Goal: Check status

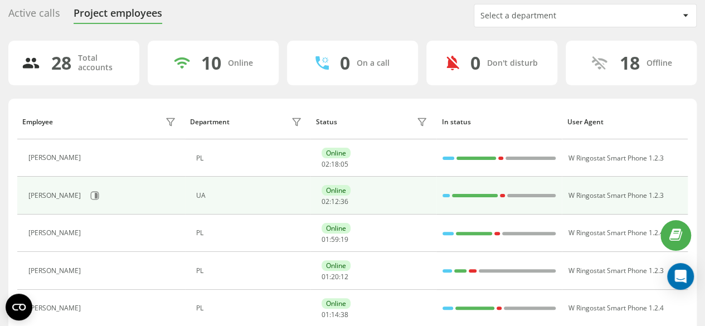
scroll to position [56, 0]
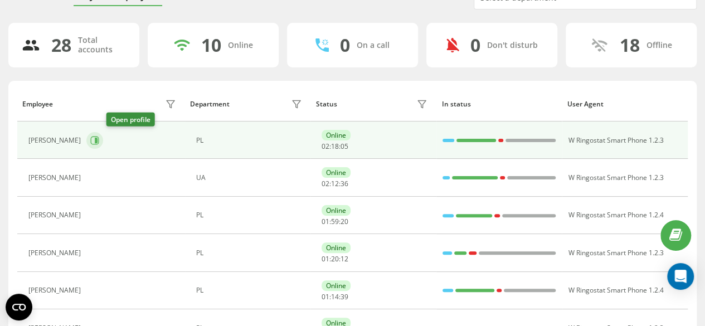
click at [99, 136] on icon at bounding box center [95, 140] width 8 height 8
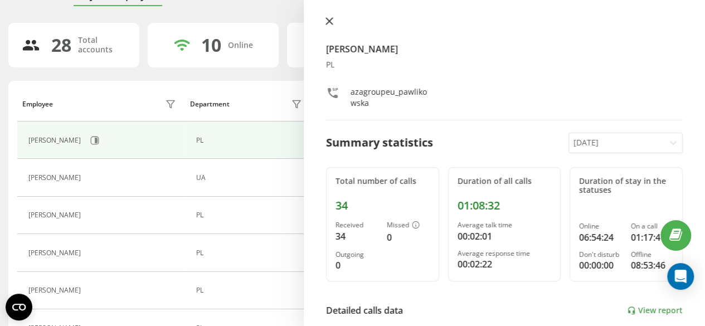
click at [330, 24] on icon at bounding box center [329, 21] width 8 height 8
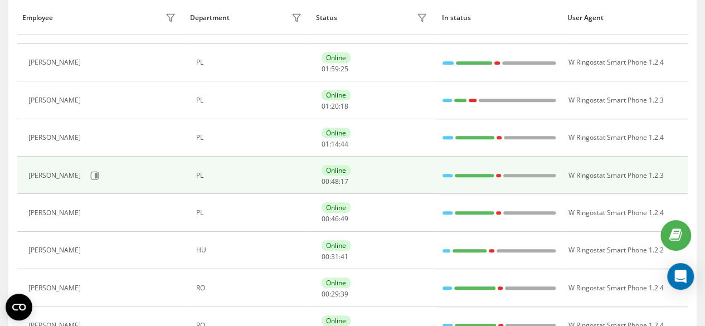
scroll to position [223, 0]
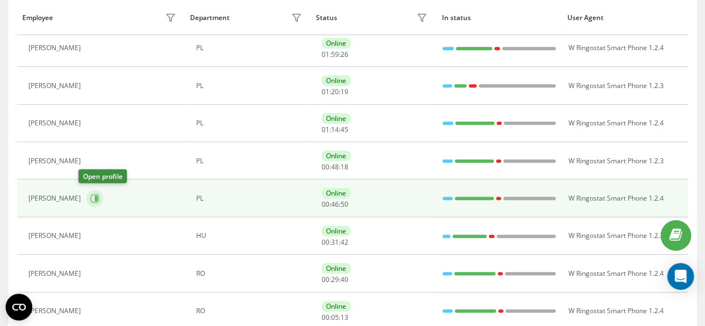
click at [90, 196] on icon at bounding box center [94, 198] width 9 height 9
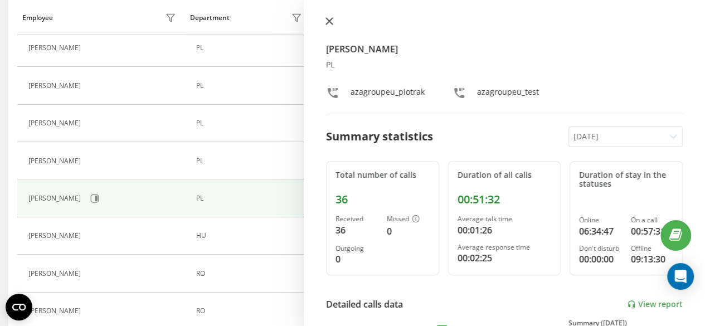
click at [327, 26] on button at bounding box center [329, 22] width 14 height 11
